Goal: Task Accomplishment & Management: Manage account settings

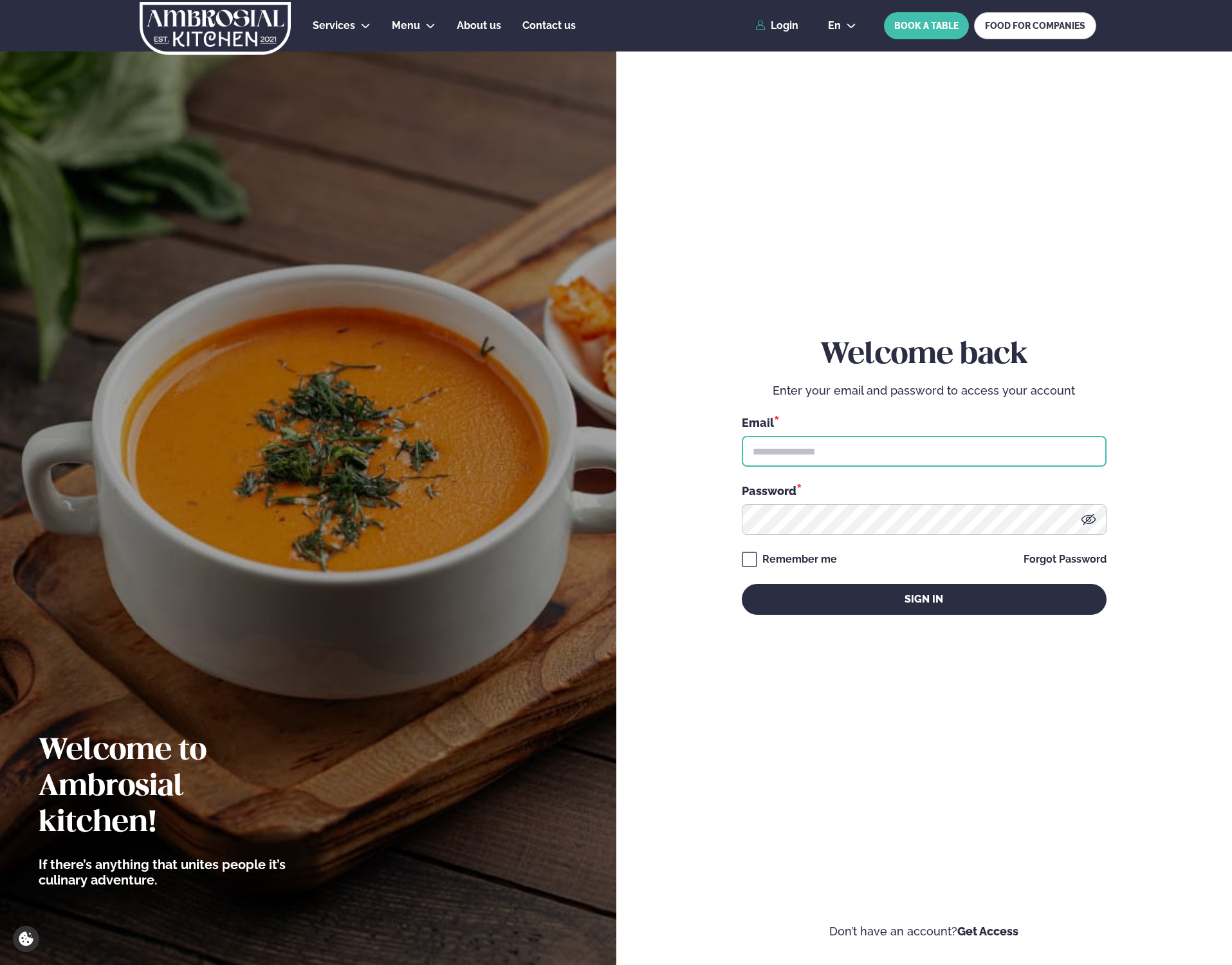
click at [873, 454] on input "text" at bounding box center [924, 450] width 364 height 30
type input "**********"
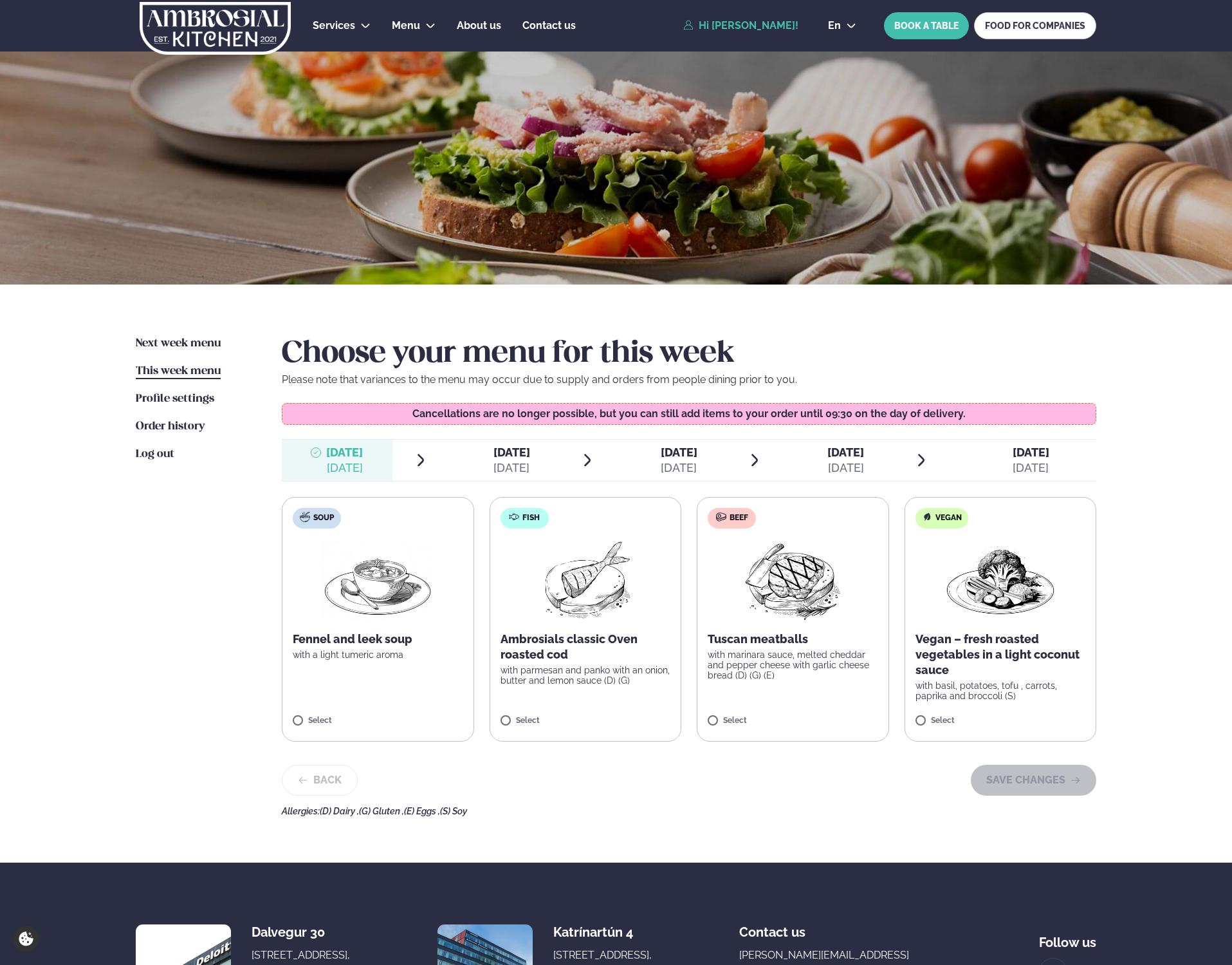
click at [815, 637] on p "Tuscan meatballs" at bounding box center [793, 639] width 171 height 16
click at [1064, 786] on button "SAVE CHANGES" at bounding box center [1034, 779] width 126 height 30
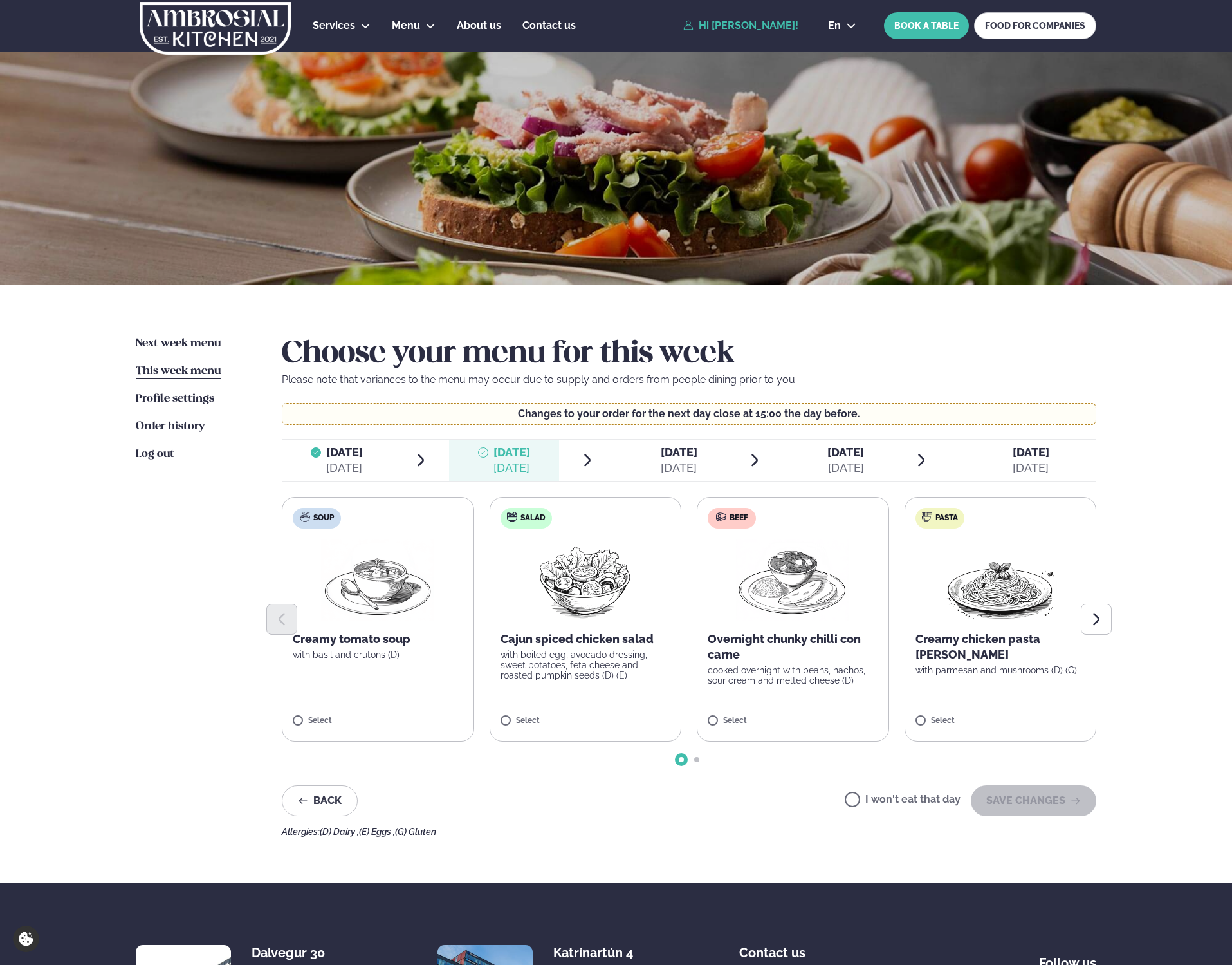
click at [885, 801] on label "I won't eat that day" at bounding box center [903, 801] width 116 height 14
click at [1063, 797] on button "SAVE CHANGES" at bounding box center [1034, 800] width 126 height 30
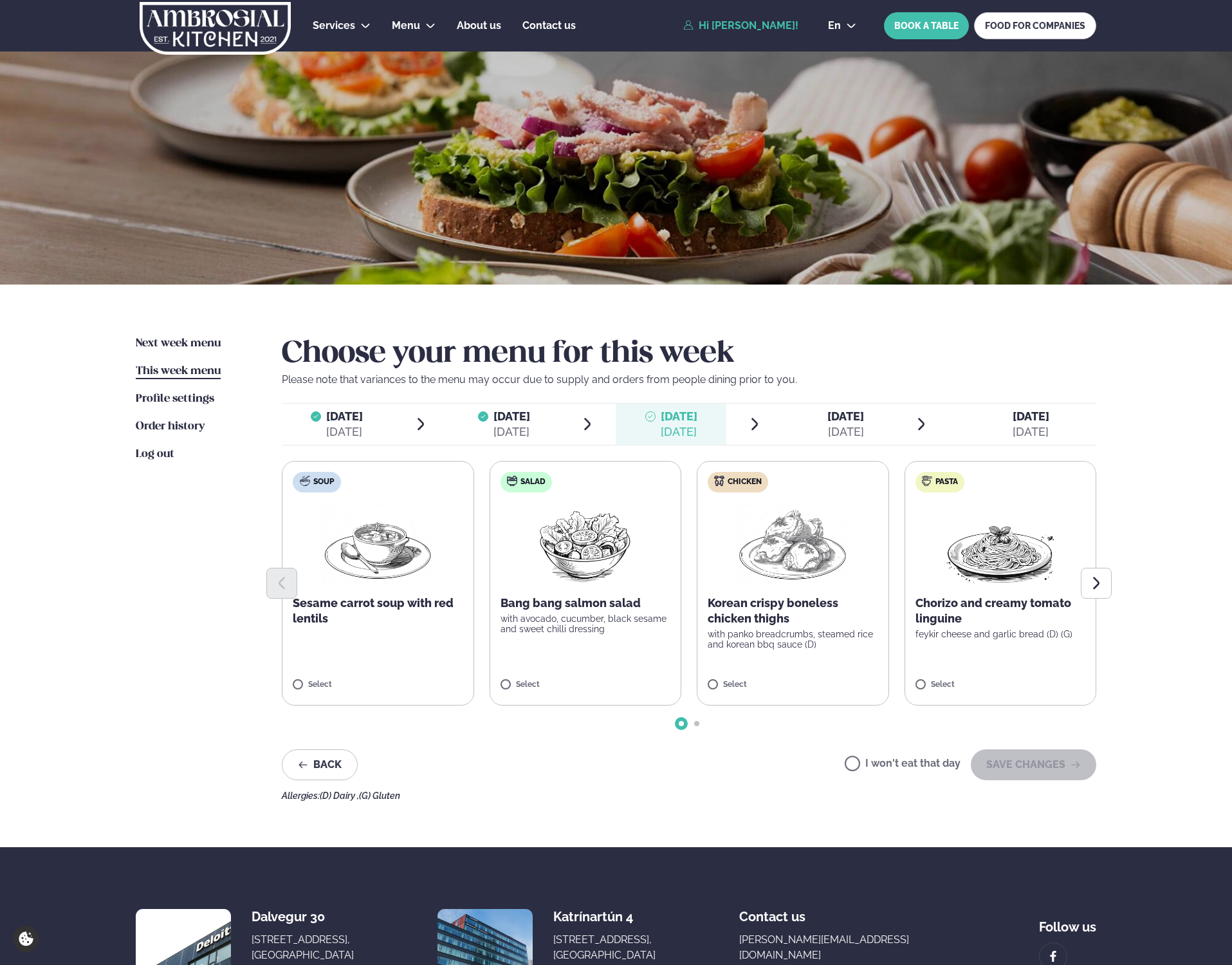
click at [782, 550] on img at bounding box center [792, 543] width 113 height 83
click at [1054, 773] on button "SAVE CHANGES" at bounding box center [1034, 764] width 126 height 30
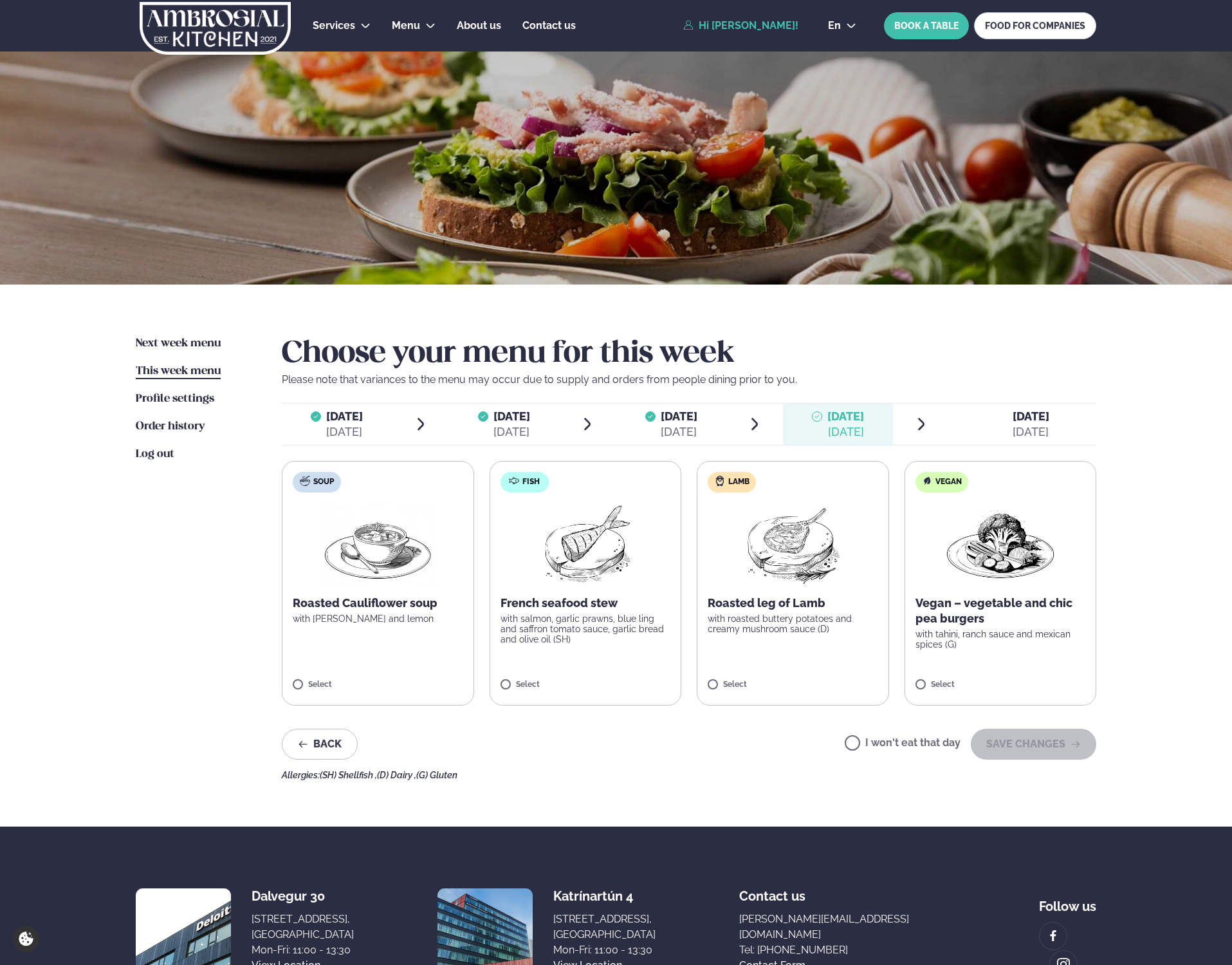
click at [763, 616] on p "with roasted buttery potatoes and creamy mushroom sauce (D)" at bounding box center [793, 623] width 171 height 21
click at [1049, 751] on button "SAVE CHANGES" at bounding box center [1034, 743] width 126 height 30
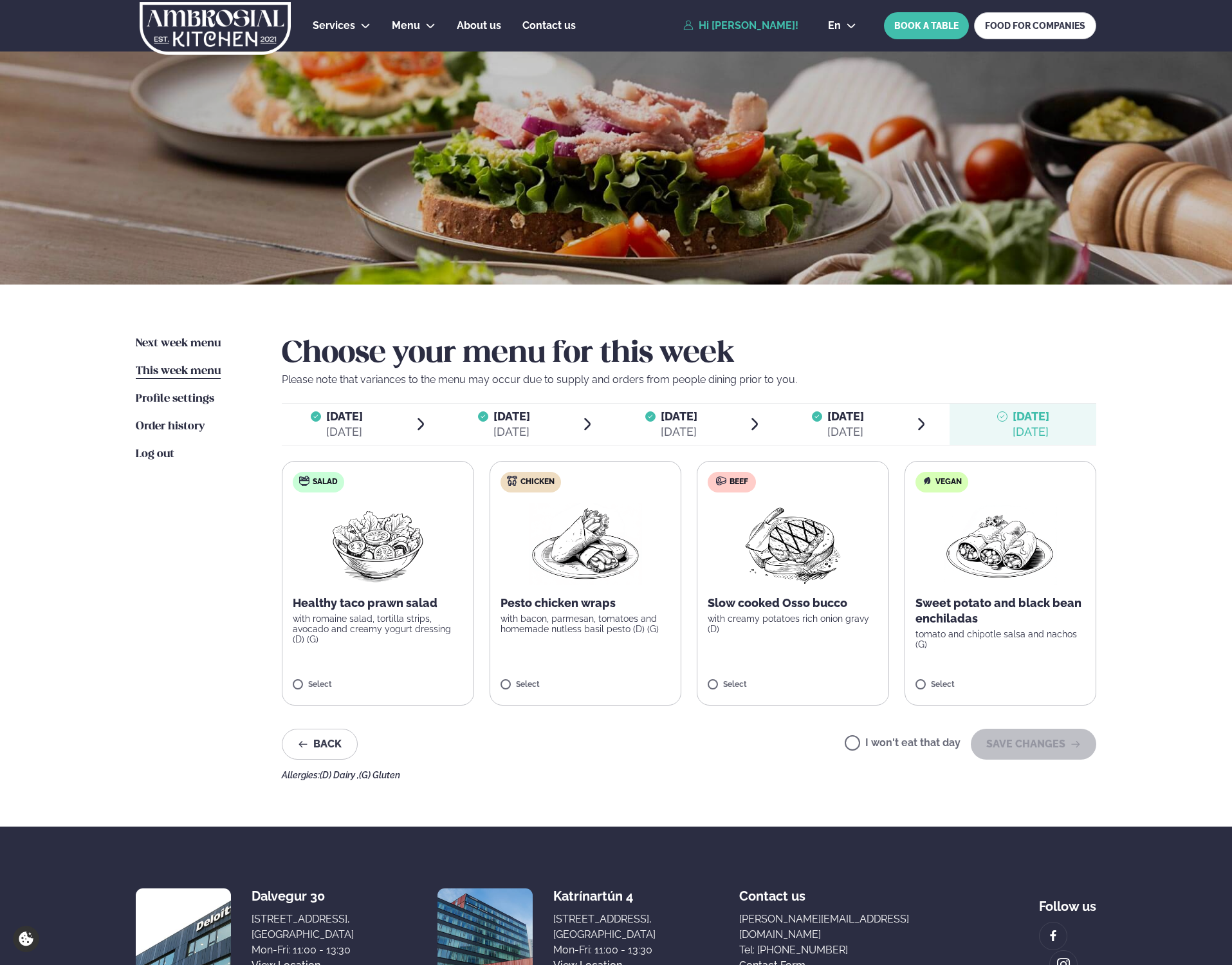
click at [584, 620] on p "with bacon, parmesan, tomatoes and homemade nutless basil pesto (D) (G)" at bounding box center [587, 623] width 171 height 21
click at [1028, 747] on button "SAVE CHANGES" at bounding box center [1034, 743] width 126 height 30
